Goal: Information Seeking & Learning: Learn about a topic

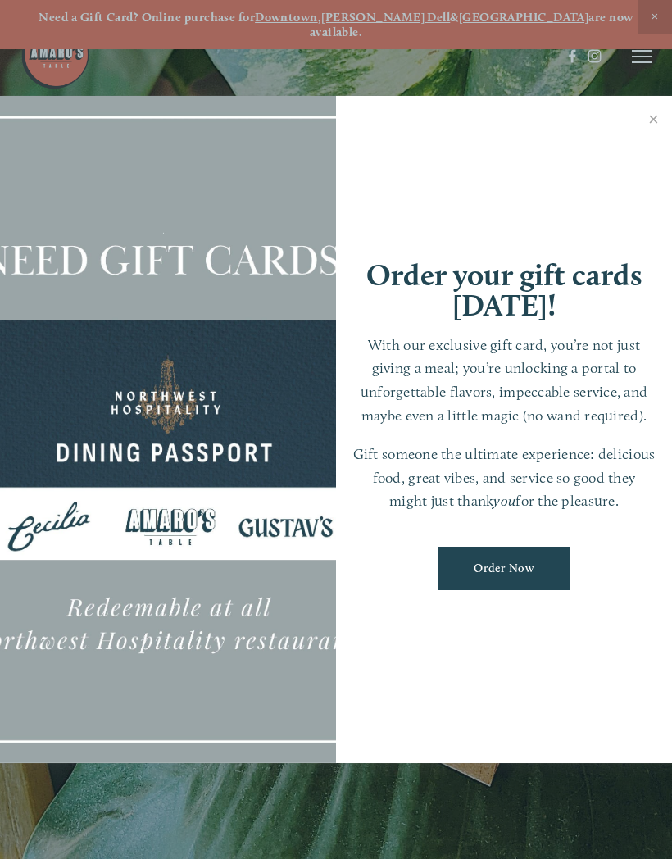
click at [649, 108] on link "Close" at bounding box center [653, 121] width 32 height 46
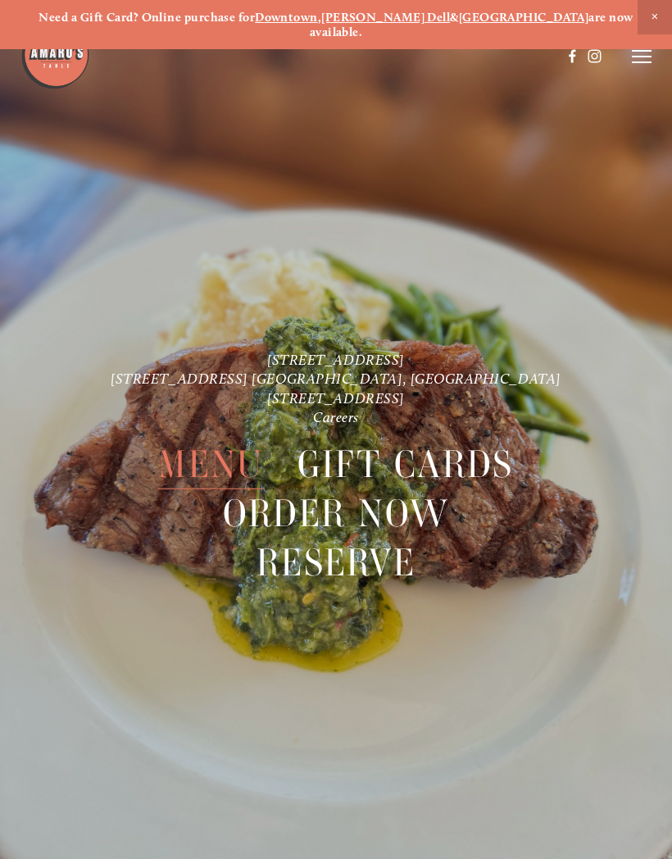
click at [215, 443] on span "Menu" at bounding box center [210, 464] width 105 height 49
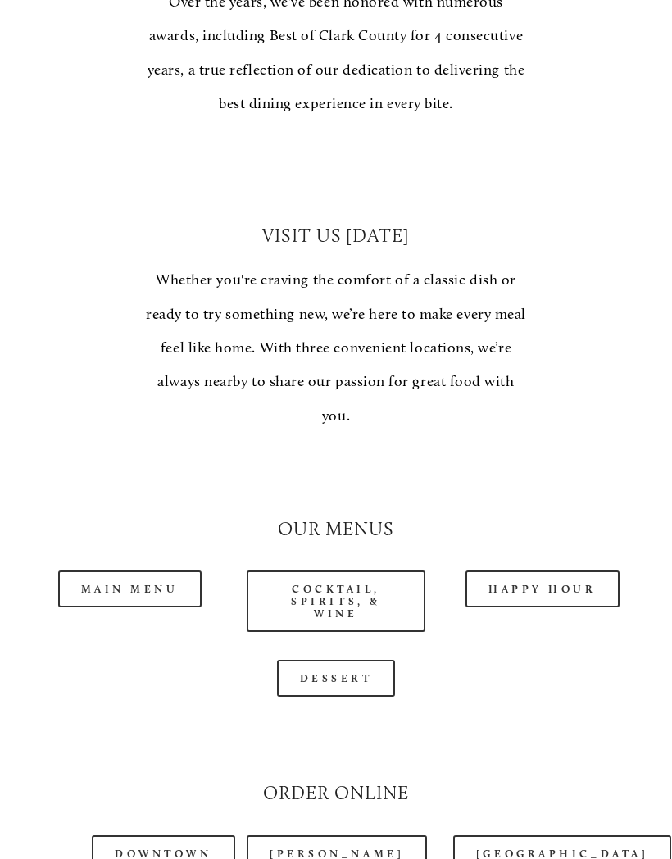
scroll to position [1076, 0]
click at [378, 574] on link "Cocktail, Spirits, & Wine" at bounding box center [336, 600] width 179 height 61
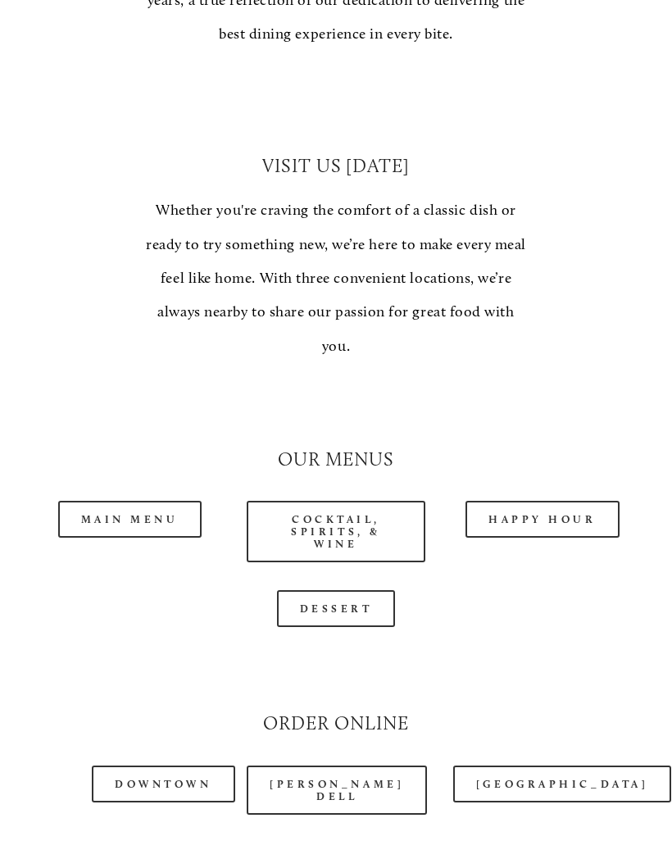
click at [561, 501] on link "Happy Hour" at bounding box center [542, 519] width 154 height 37
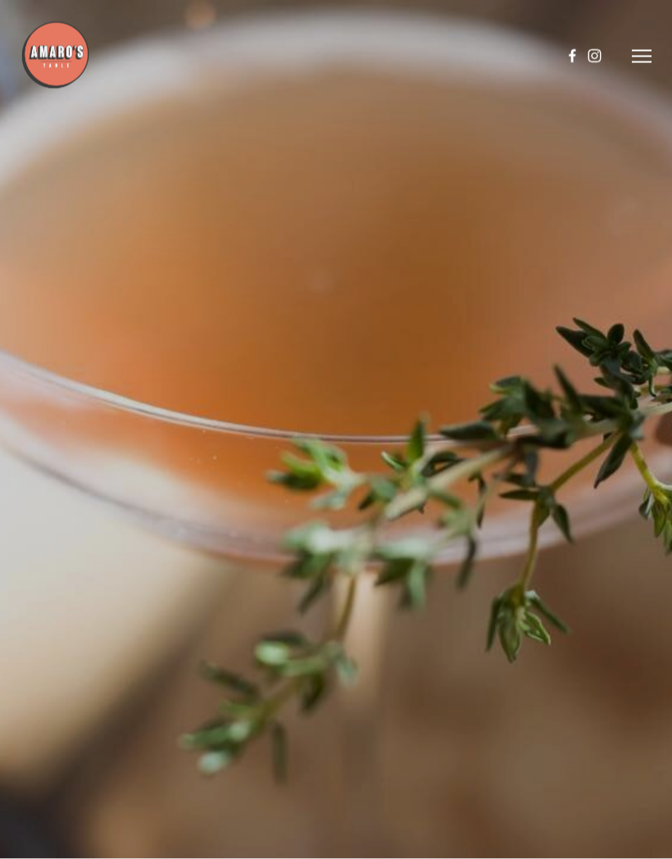
scroll to position [68, 0]
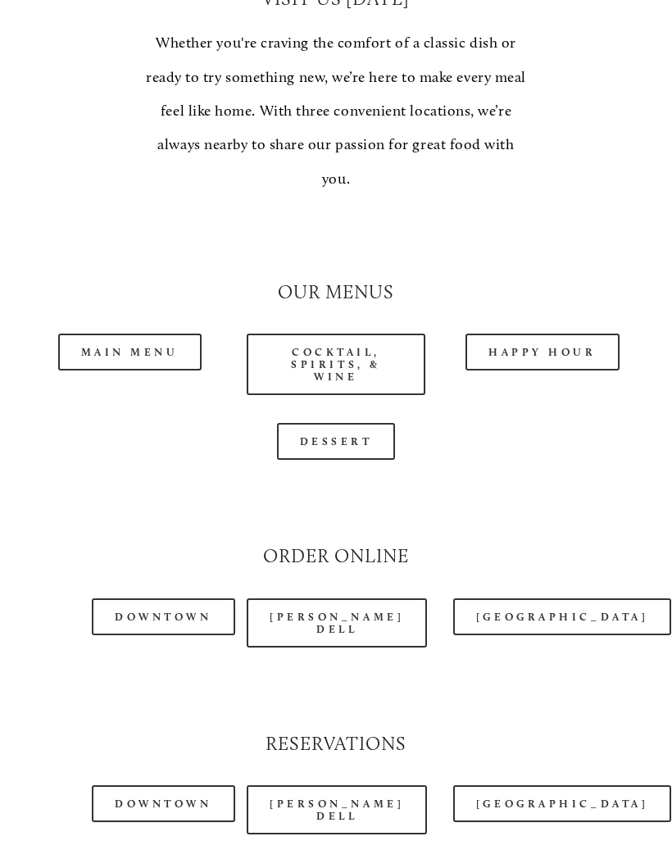
scroll to position [1312, 0]
click at [540, 333] on link "Happy Hour" at bounding box center [542, 351] width 154 height 37
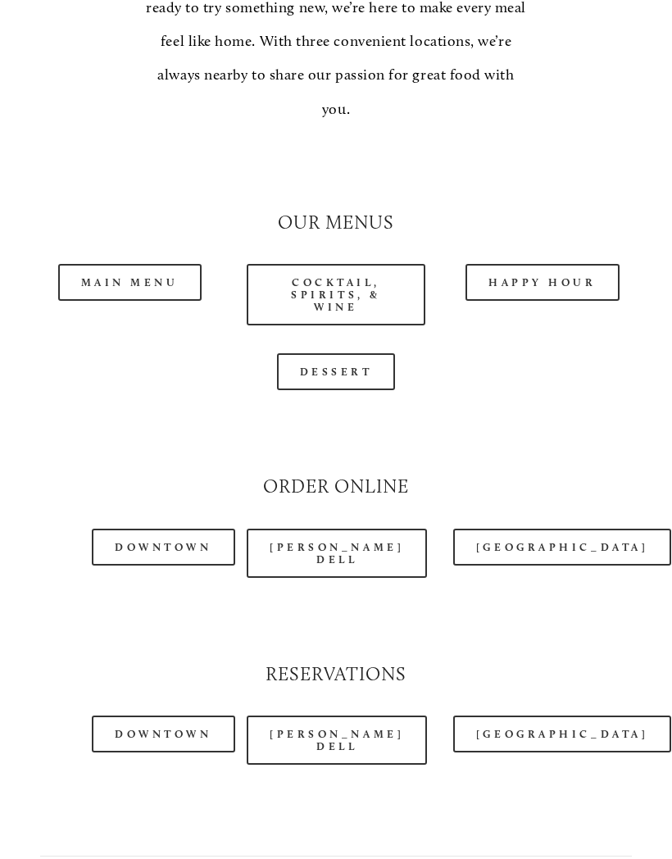
click at [126, 264] on link "Main Menu" at bounding box center [129, 282] width 143 height 37
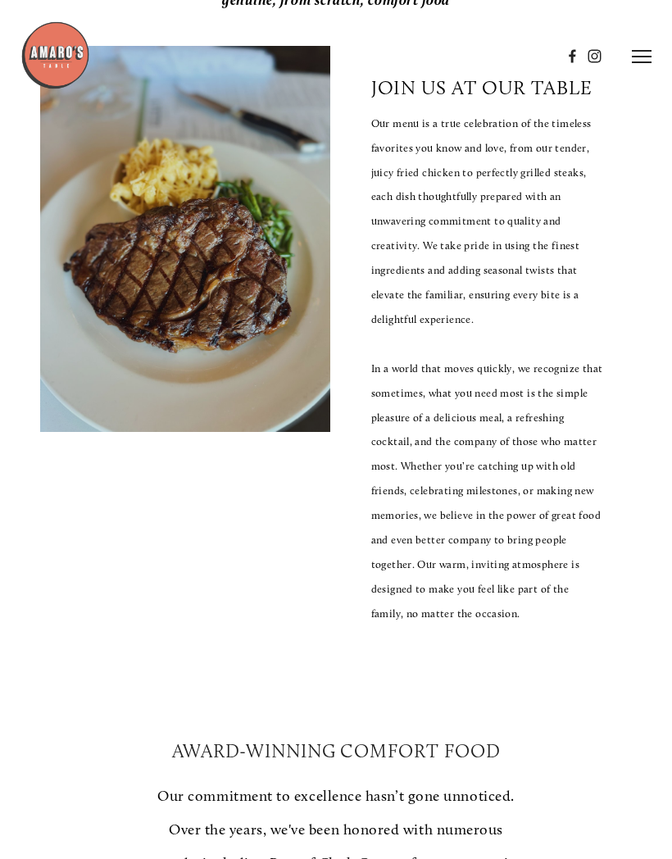
scroll to position [0, 0]
